Goal: Information Seeking & Learning: Learn about a topic

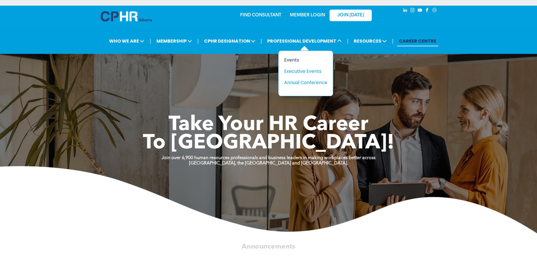
click at [287, 61] on div "Events" at bounding box center [303, 59] width 39 height 7
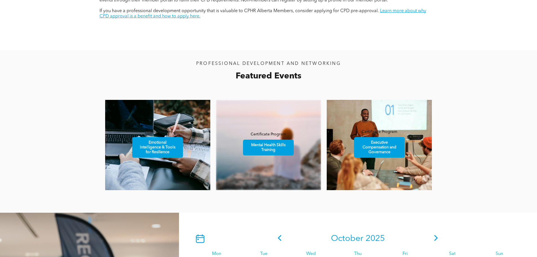
scroll to position [394, 0]
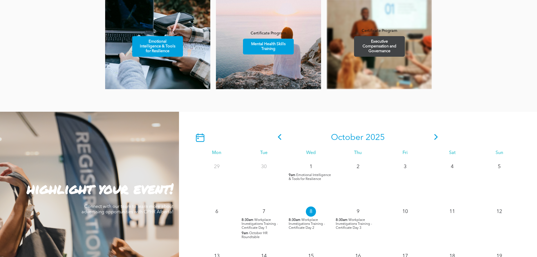
click at [380, 45] on span "Executive Compensation and Governance" at bounding box center [379, 46] width 49 height 20
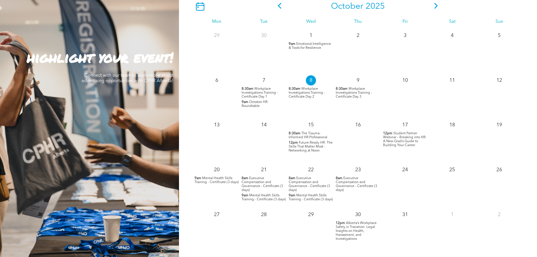
scroll to position [535, 0]
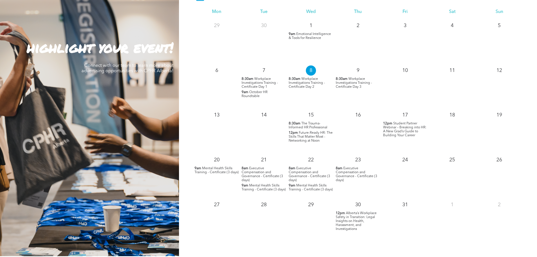
click at [261, 174] on span "Executive Compensation and Governance - Certificate (3 days)" at bounding box center [261, 173] width 41 height 15
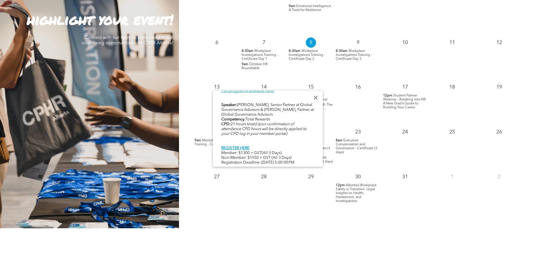
scroll to position [563, 0]
click at [314, 97] on div at bounding box center [316, 98] width 8 height 8
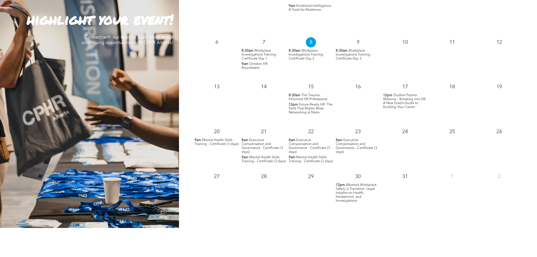
click at [306, 143] on span "Executive Compensation and Governance - Certificate (3 days)" at bounding box center [308, 145] width 41 height 15
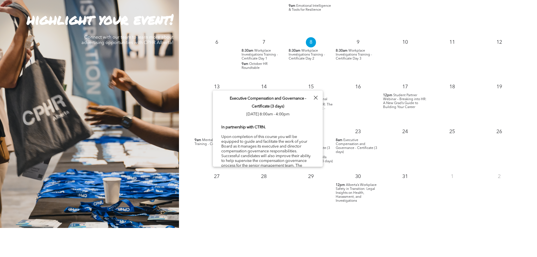
click at [315, 95] on div at bounding box center [316, 98] width 8 height 8
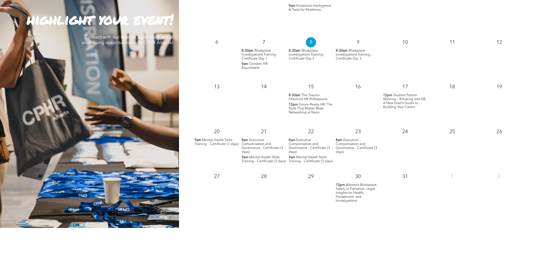
click at [351, 143] on span "Executive Compensation and Governance - Certificate (3 days)" at bounding box center [355, 145] width 41 height 15
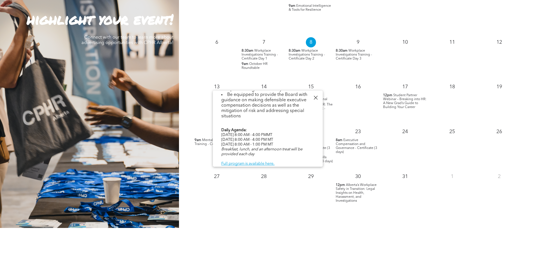
scroll to position [225, 0]
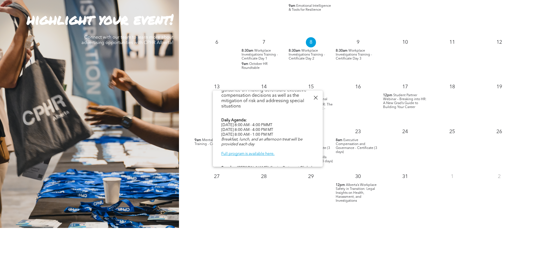
click at [316, 98] on div at bounding box center [316, 98] width 8 height 8
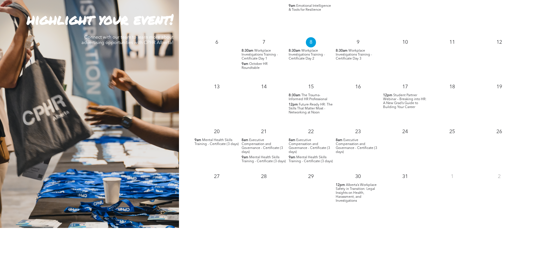
click at [315, 143] on span "Executive Compensation and Governance - Certificate (3 days)" at bounding box center [308, 145] width 41 height 15
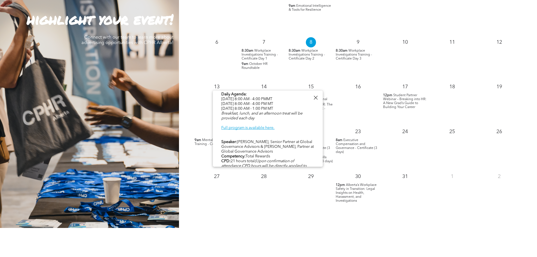
scroll to position [253, 0]
click at [316, 97] on div at bounding box center [316, 98] width 8 height 8
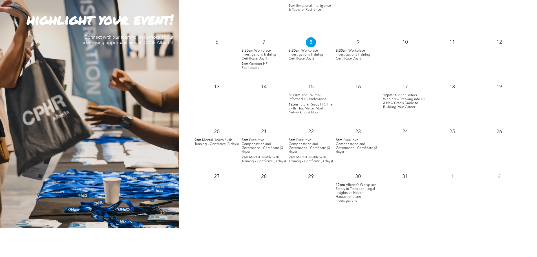
click at [270, 144] on span "Executive Compensation and Governance - Certificate (3 days)" at bounding box center [261, 145] width 41 height 15
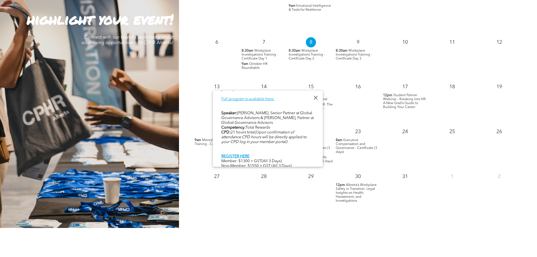
scroll to position [279, 0]
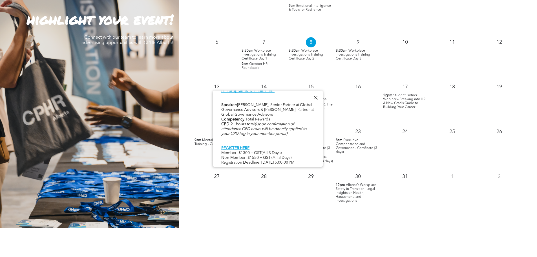
click at [262, 148] on div "In partnership with CTRN. Upon completion of this course you will be equipped t…" at bounding box center [267, 6] width 93 height 320
click at [314, 98] on div at bounding box center [316, 98] width 8 height 8
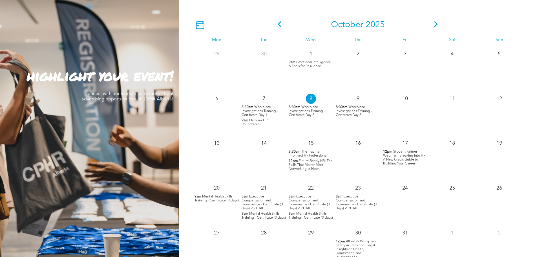
scroll to position [535, 0]
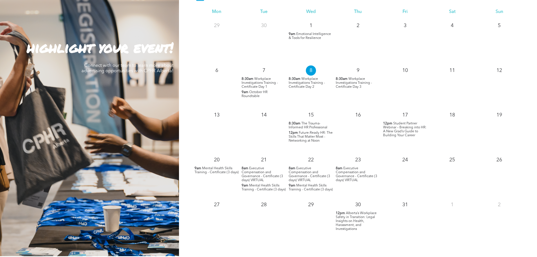
click at [260, 172] on span "Executive Compensation and Governance - Certificate (3 days) VIRTUAL" at bounding box center [261, 173] width 41 height 15
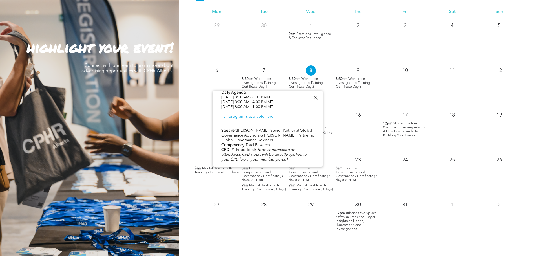
scroll to position [253, 0]
click at [316, 94] on div at bounding box center [316, 98] width 8 height 8
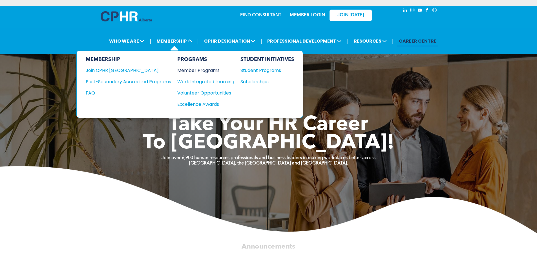
click at [217, 71] on div "Member Programs" at bounding box center [202, 70] width 51 height 7
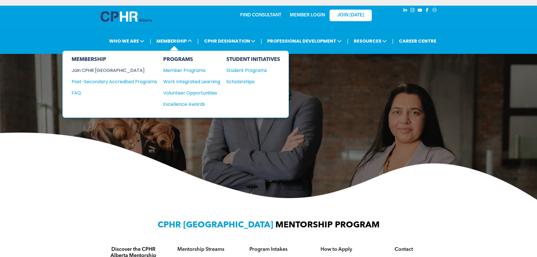
click at [91, 68] on div "Join CPHR [GEOGRAPHIC_DATA]" at bounding box center [110, 70] width 77 height 7
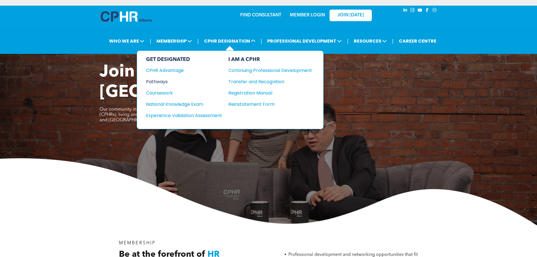
click at [163, 82] on div "Pathways" at bounding box center [180, 81] width 68 height 7
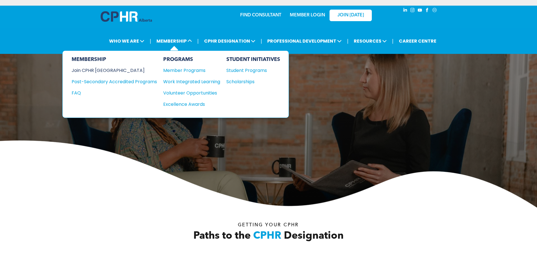
click at [111, 70] on div "Join CPHR [GEOGRAPHIC_DATA]" at bounding box center [110, 70] width 77 height 7
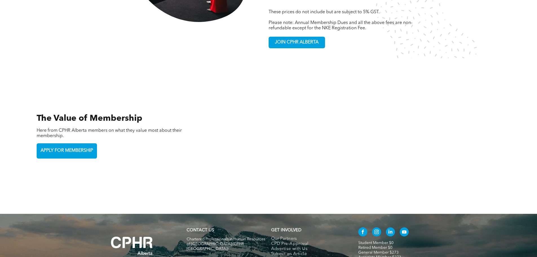
scroll to position [1281, 0]
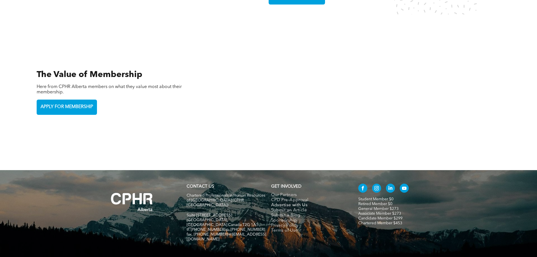
click at [287, 203] on span "Advertise with Us" at bounding box center [289, 205] width 37 height 5
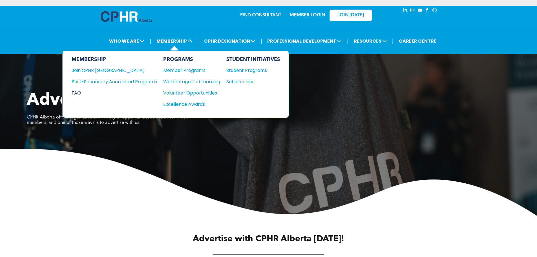
click at [83, 93] on div "FAQ" at bounding box center [110, 92] width 77 height 7
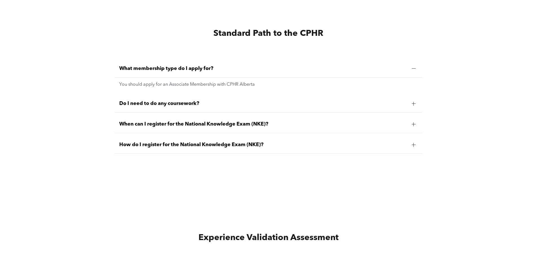
scroll to position [1493, 0]
